Goal: Information Seeking & Learning: Learn about a topic

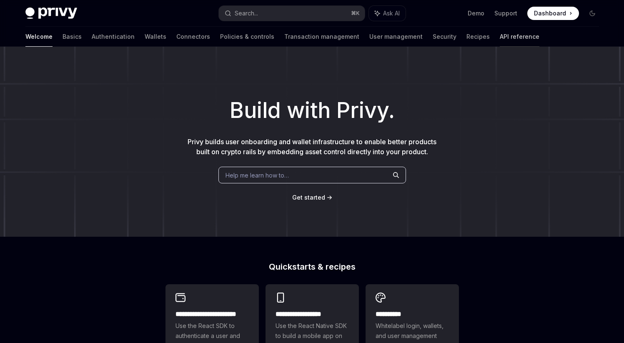
click at [500, 32] on link "API reference" at bounding box center [520, 37] width 40 height 20
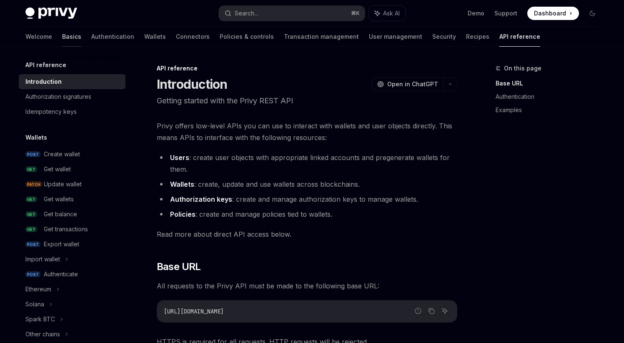
click at [62, 32] on link "Basics" at bounding box center [71, 37] width 19 height 20
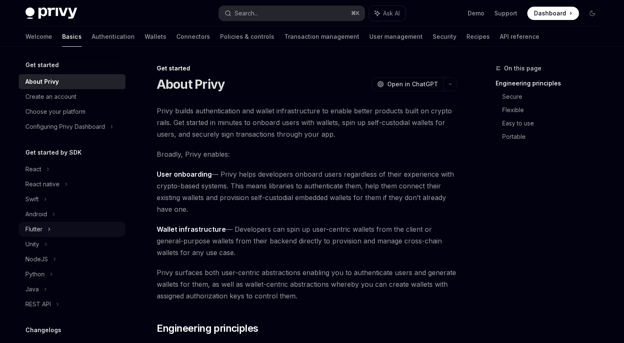
click at [69, 229] on div "Flutter" at bounding box center [72, 229] width 107 height 15
type textarea "*"
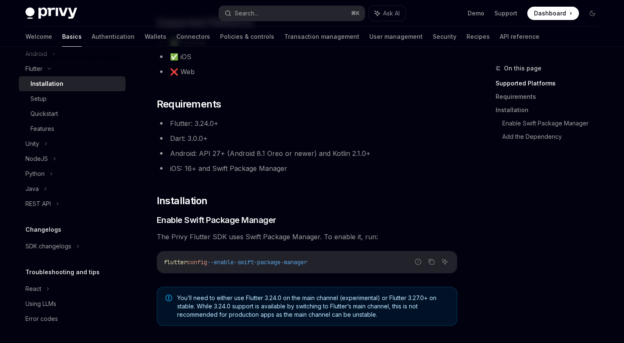
scroll to position [90, 0]
